Goal: Navigation & Orientation: Find specific page/section

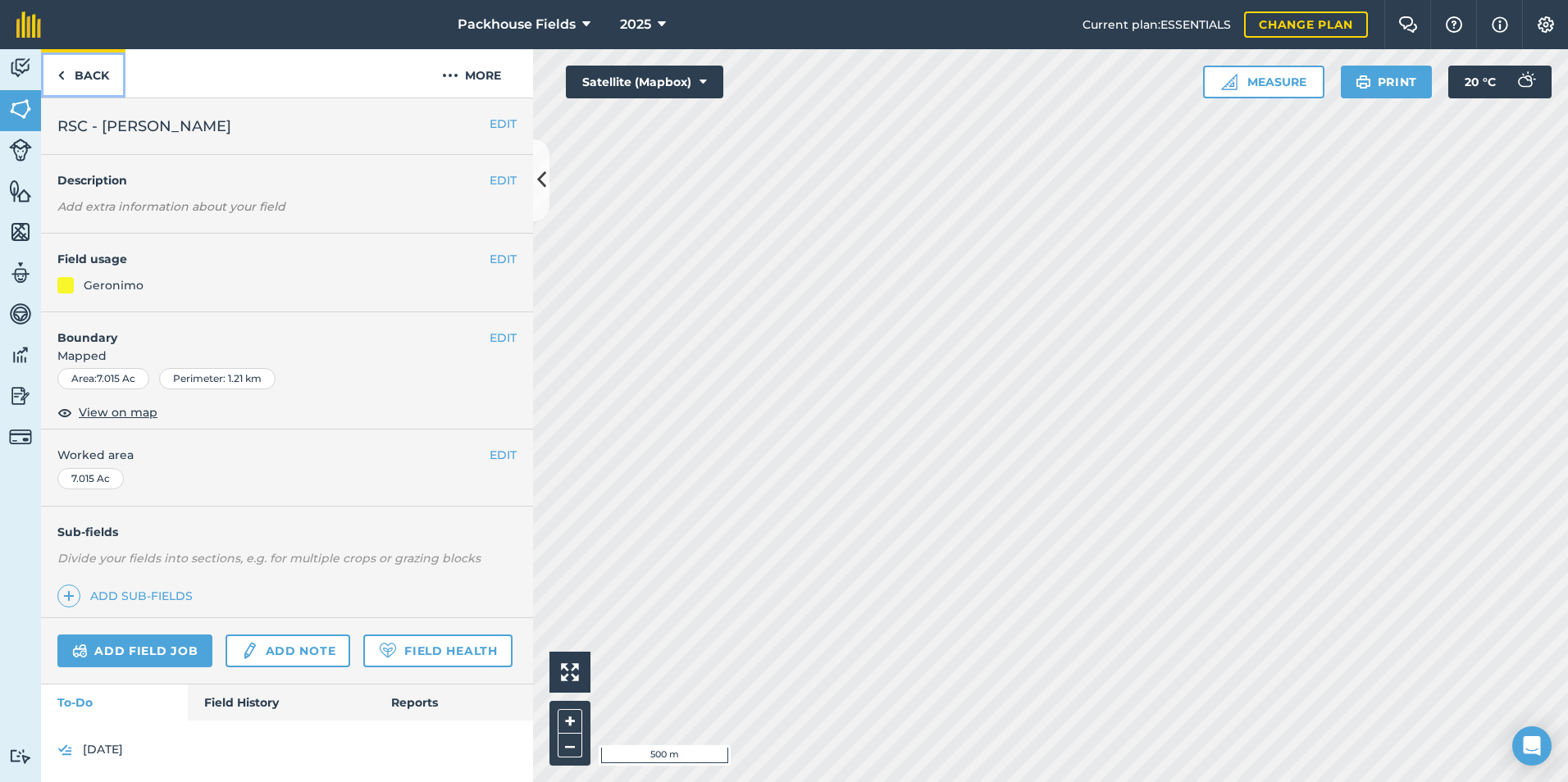
click at [104, 71] on link "Back" at bounding box center [82, 74] width 84 height 49
click at [101, 75] on link "Back" at bounding box center [82, 74] width 84 height 49
click at [94, 75] on link "Back" at bounding box center [82, 74] width 84 height 49
click at [106, 78] on link "Back" at bounding box center [82, 74] width 84 height 49
click at [97, 69] on link "Back" at bounding box center [82, 74] width 84 height 49
